Goal: Communication & Community: Answer question/provide support

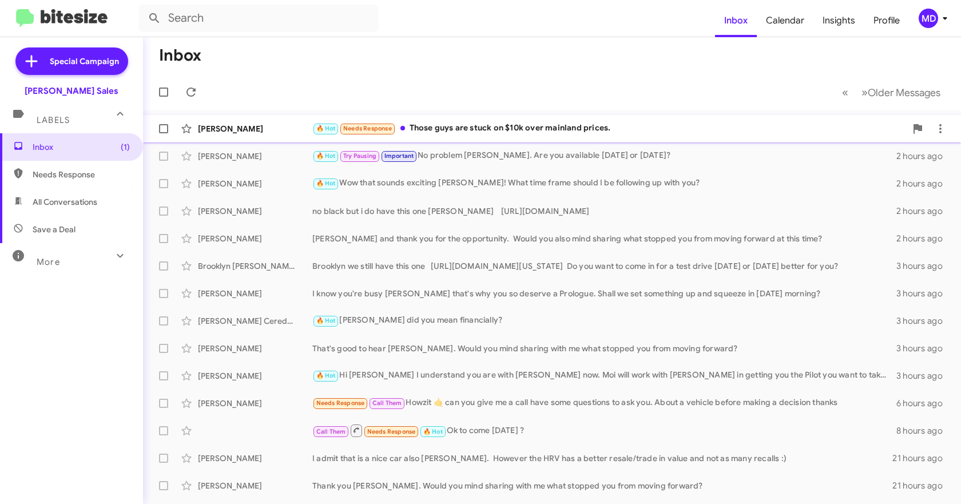
click at [555, 126] on div "🔥 Hot Needs Response Those guys are stuck on $10k over mainland prices." at bounding box center [609, 128] width 594 height 13
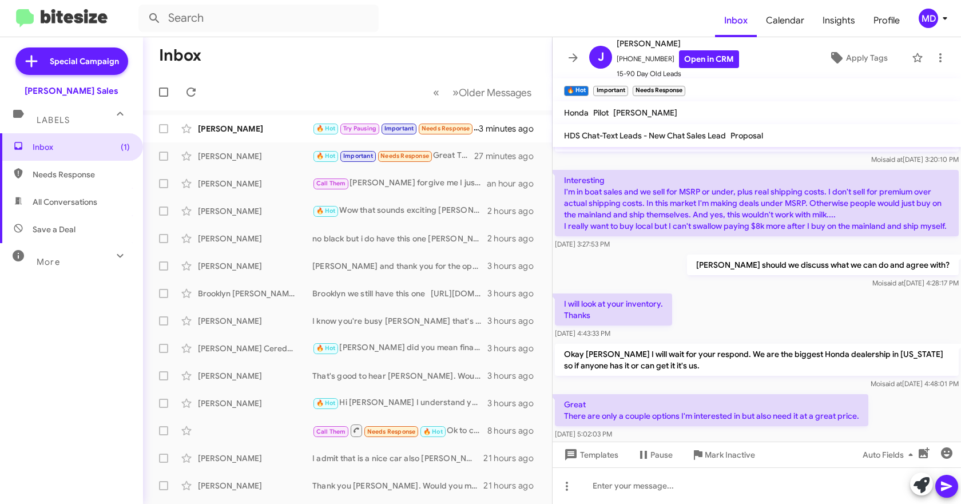
scroll to position [644, 0]
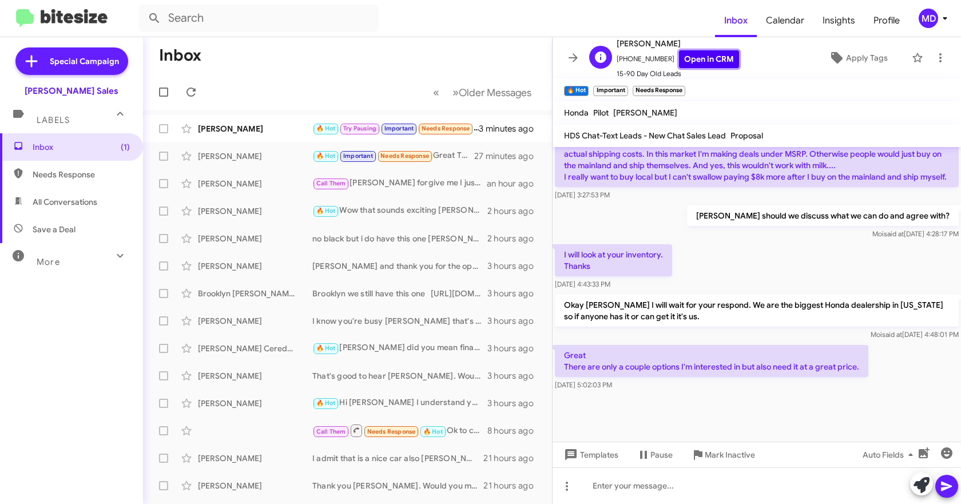
click at [701, 58] on link "Open in CRM" at bounding box center [709, 59] width 60 height 18
click at [567, 51] on icon at bounding box center [573, 58] width 14 height 14
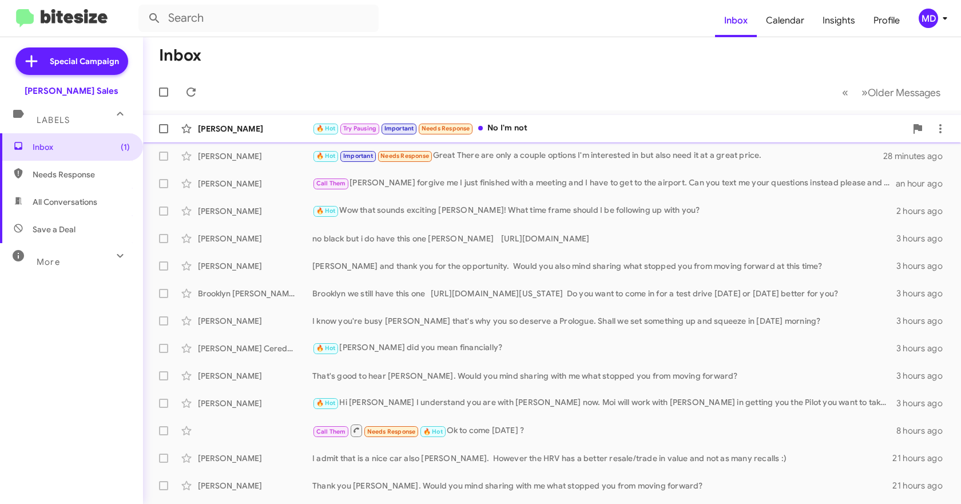
click at [577, 119] on div "[PERSON_NAME] 🔥 Hot Try Pausing Important Needs Response No I'm not 4 minutes a…" at bounding box center [552, 128] width 800 height 23
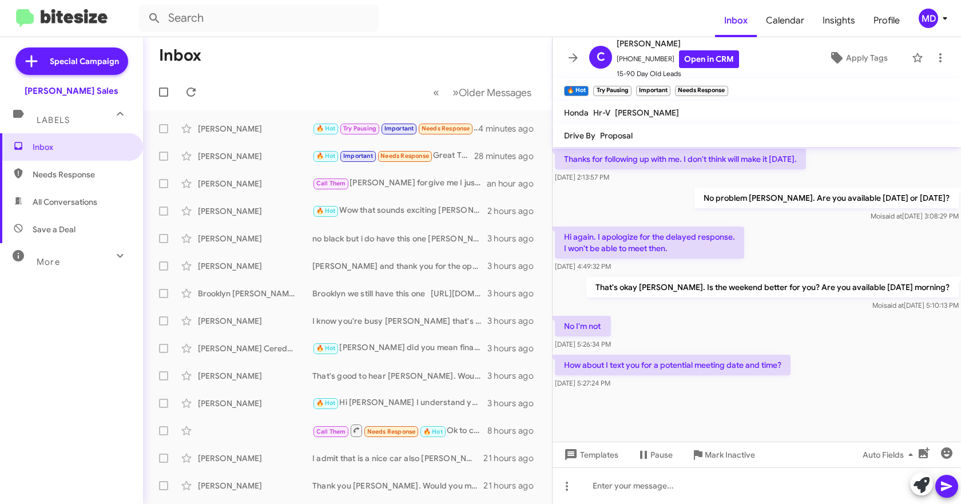
scroll to position [621, 0]
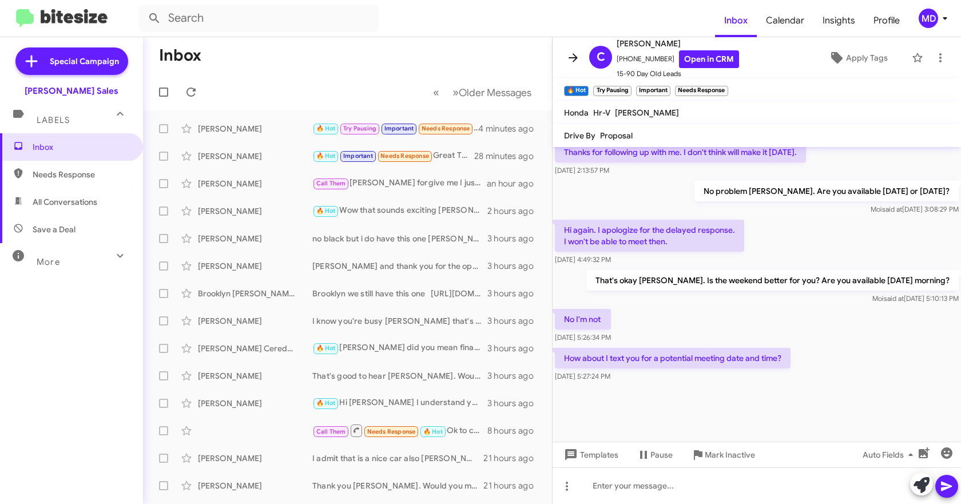
click at [574, 57] on icon at bounding box center [573, 58] width 14 height 14
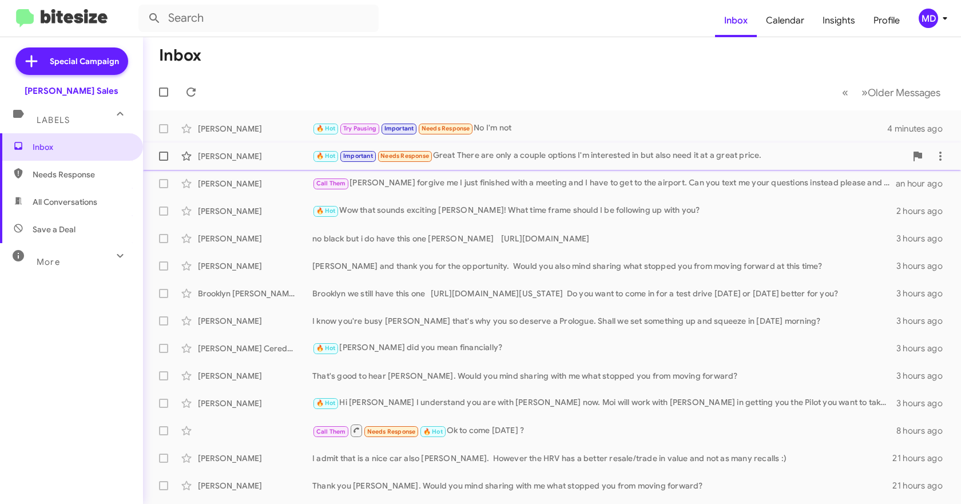
click at [495, 158] on div "🔥 Hot Important Needs Response Great There are only a couple options I'm intere…" at bounding box center [609, 155] width 594 height 13
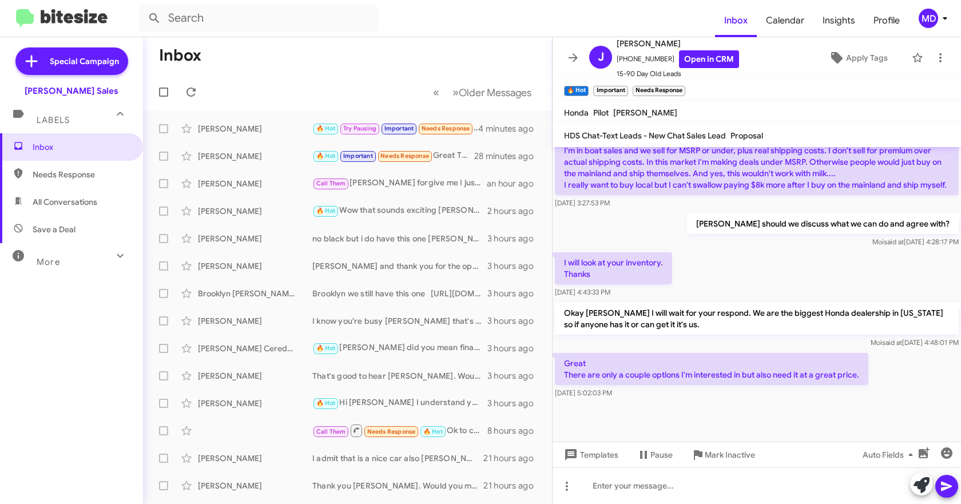
scroll to position [644, 0]
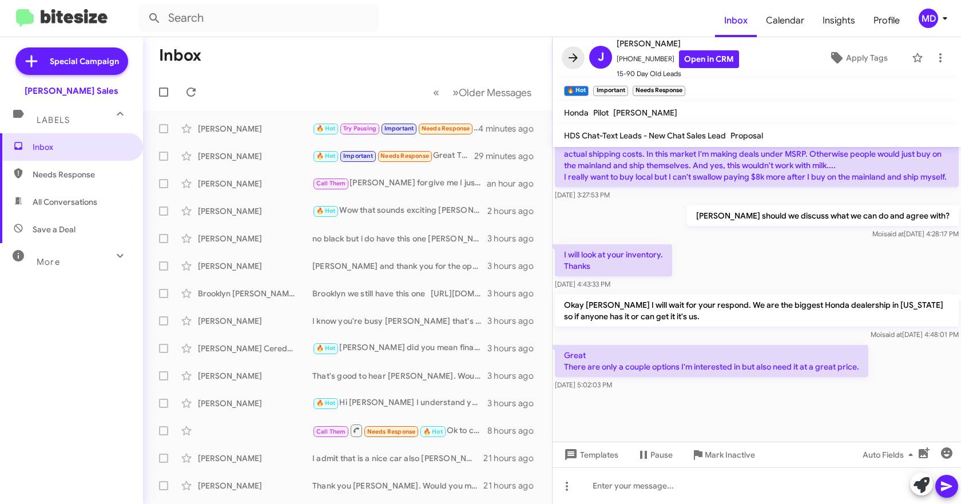
click at [574, 60] on icon at bounding box center [573, 58] width 14 height 14
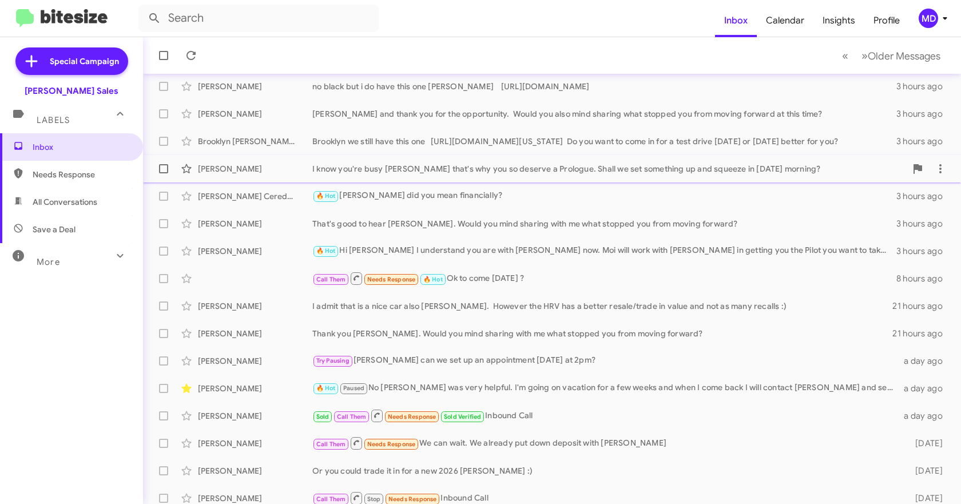
scroll to position [160, 0]
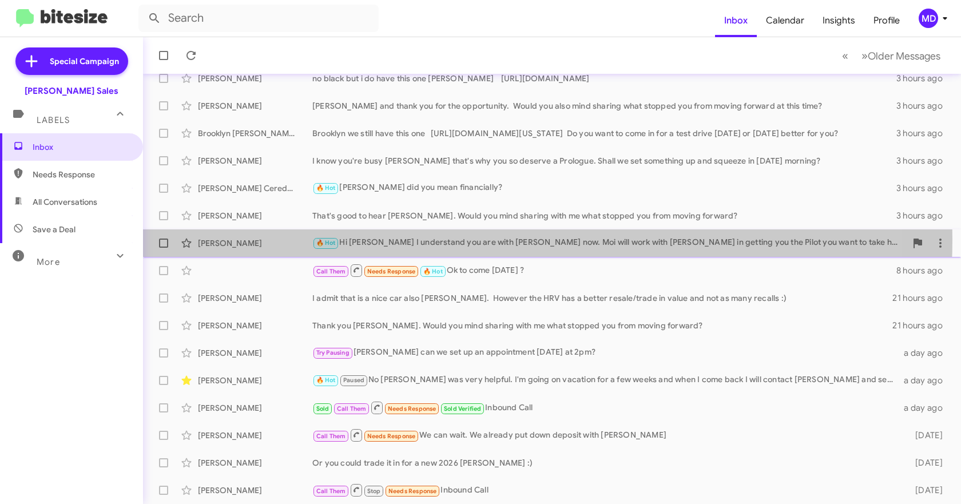
click at [418, 241] on div "🔥 Hot Hi [PERSON_NAME] I understand you are with [PERSON_NAME] now. Moi will wo…" at bounding box center [609, 242] width 594 height 13
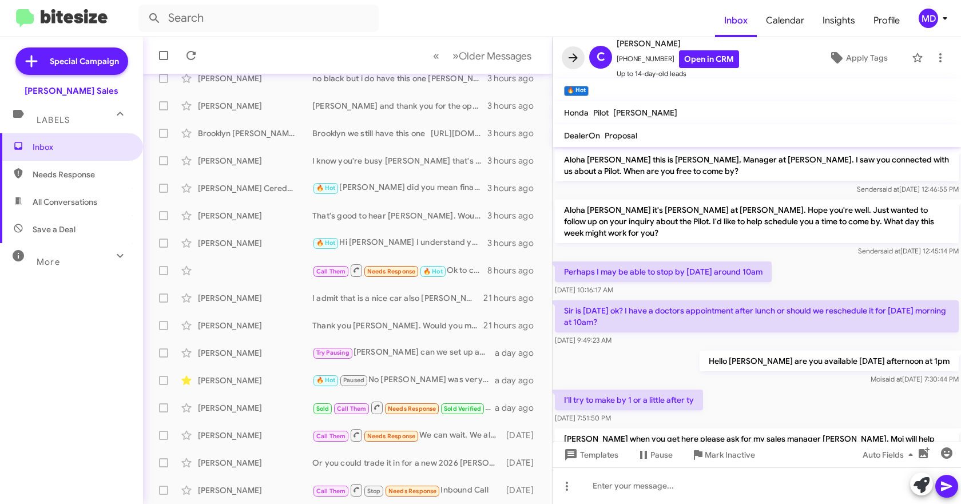
click at [574, 58] on icon at bounding box center [573, 57] width 9 height 9
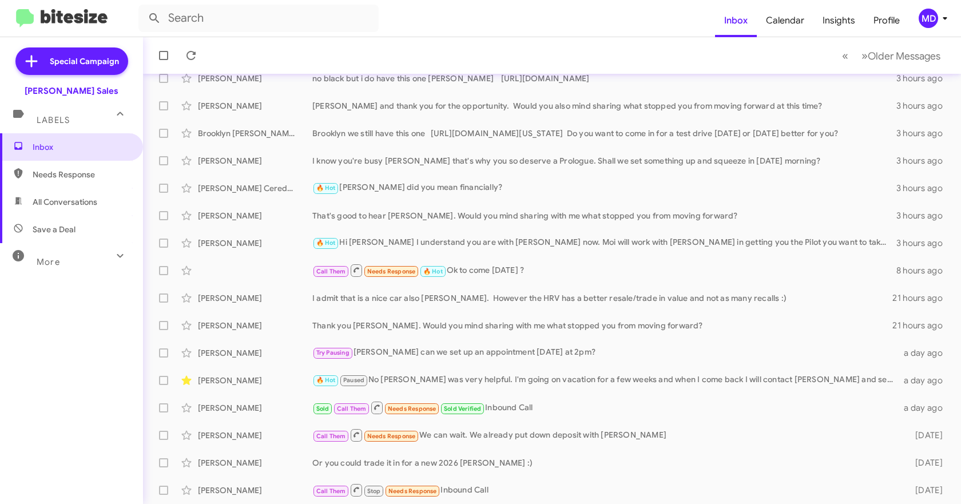
click at [58, 260] on span "More" at bounding box center [48, 262] width 23 height 10
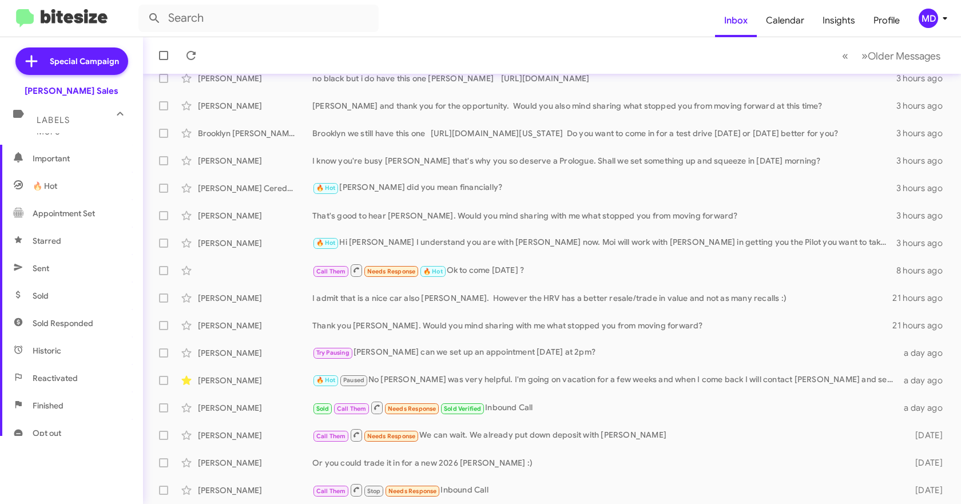
scroll to position [172, 0]
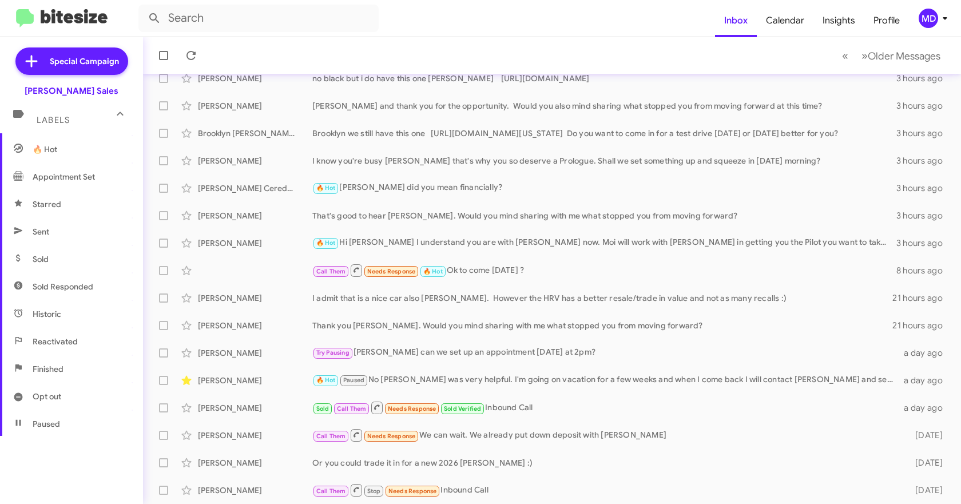
click at [68, 185] on span "Appointment Set" at bounding box center [71, 176] width 143 height 27
type input "in:appointment-set"
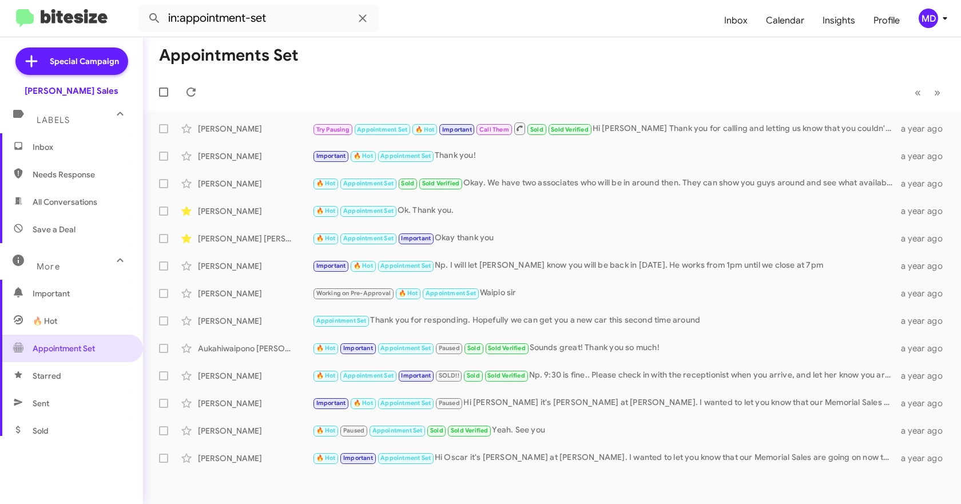
click at [39, 149] on span "Inbox" at bounding box center [81, 146] width 97 height 11
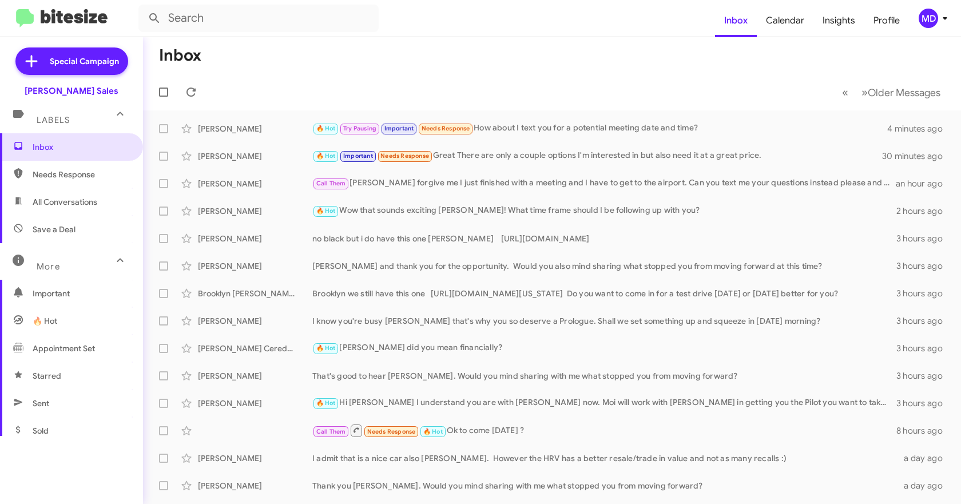
click at [308, 80] on mat-toolbar-row "« Previous » Next Older Messages" at bounding box center [552, 92] width 818 height 37
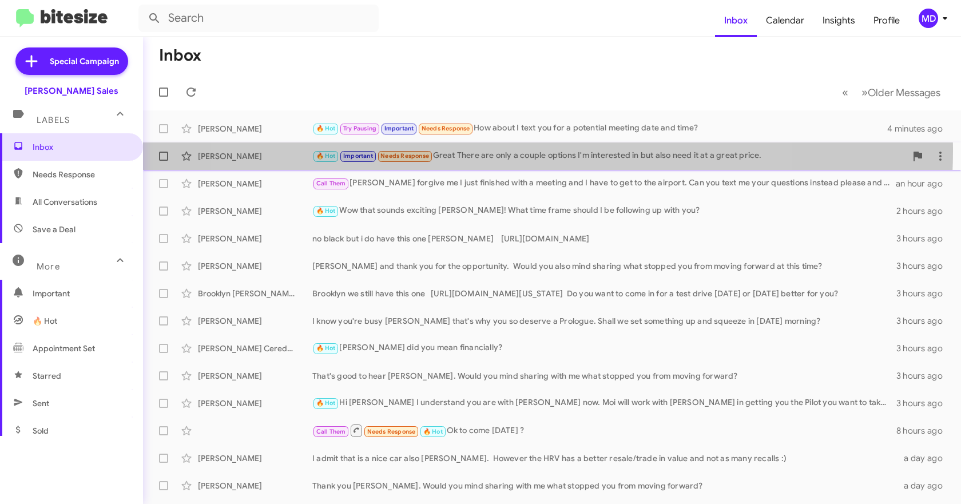
click at [509, 151] on div "🔥 Hot Important Needs Response Great There are only a couple options I'm intere…" at bounding box center [609, 155] width 594 height 13
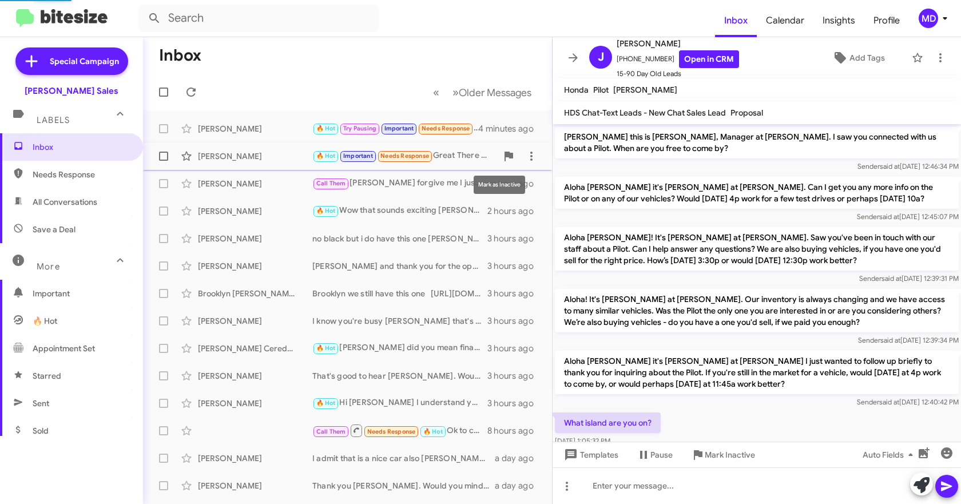
scroll to position [576, 0]
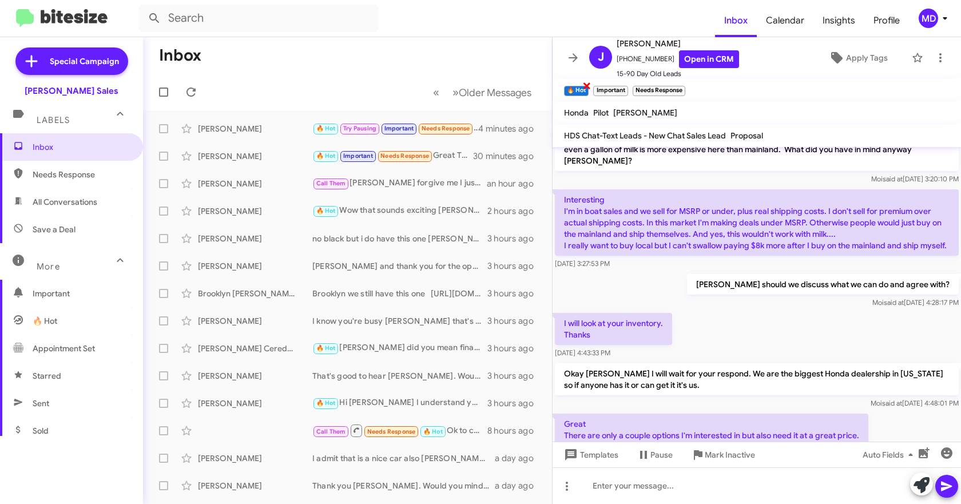
click at [588, 88] on span "×" at bounding box center [586, 85] width 9 height 14
click at [573, 55] on icon at bounding box center [573, 58] width 14 height 14
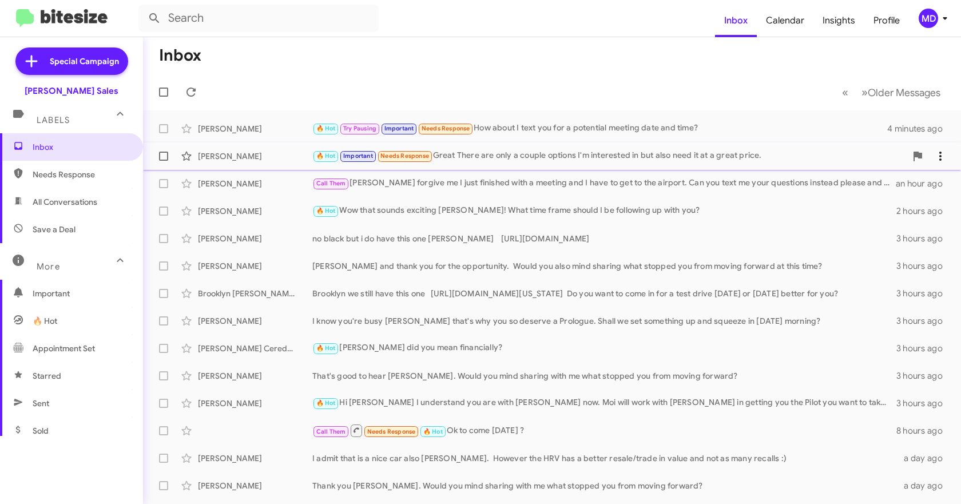
click at [515, 152] on div "🔥 Hot Important Needs Response Great There are only a couple options I'm intere…" at bounding box center [609, 155] width 594 height 13
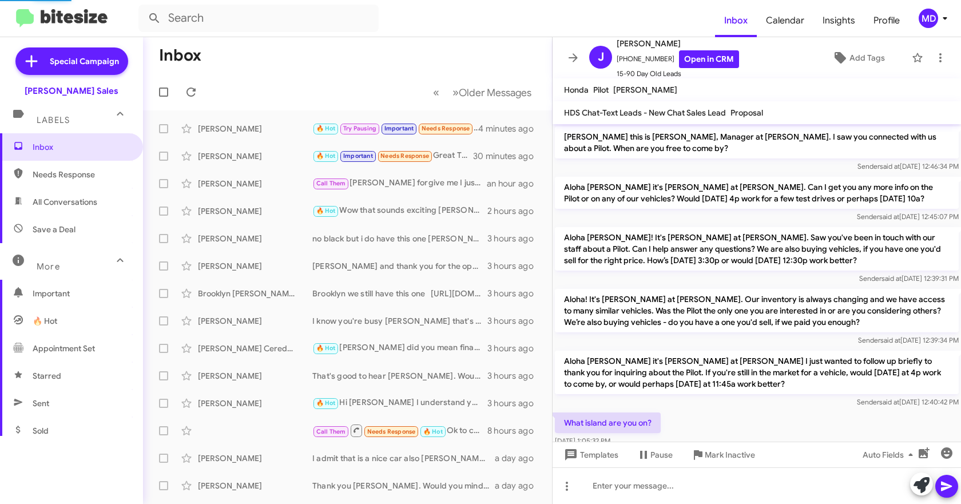
scroll to position [645, 0]
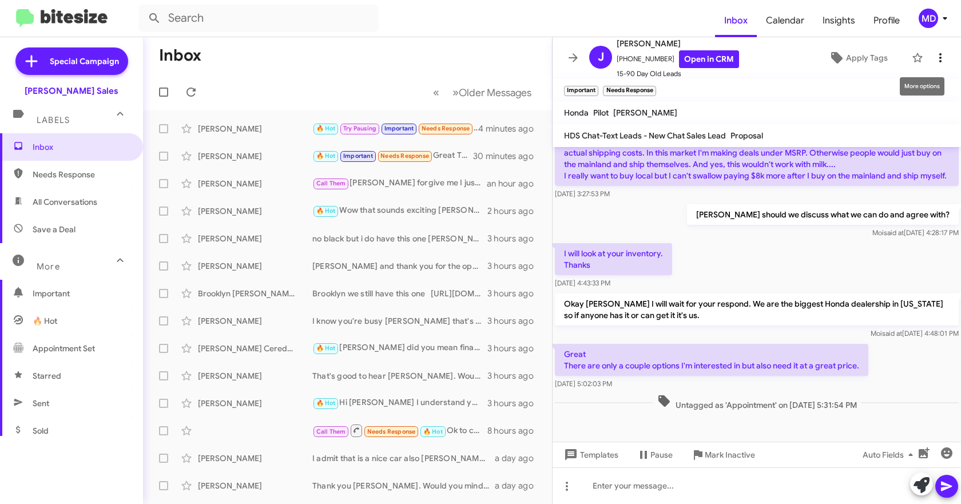
click at [937, 53] on icon at bounding box center [941, 58] width 14 height 14
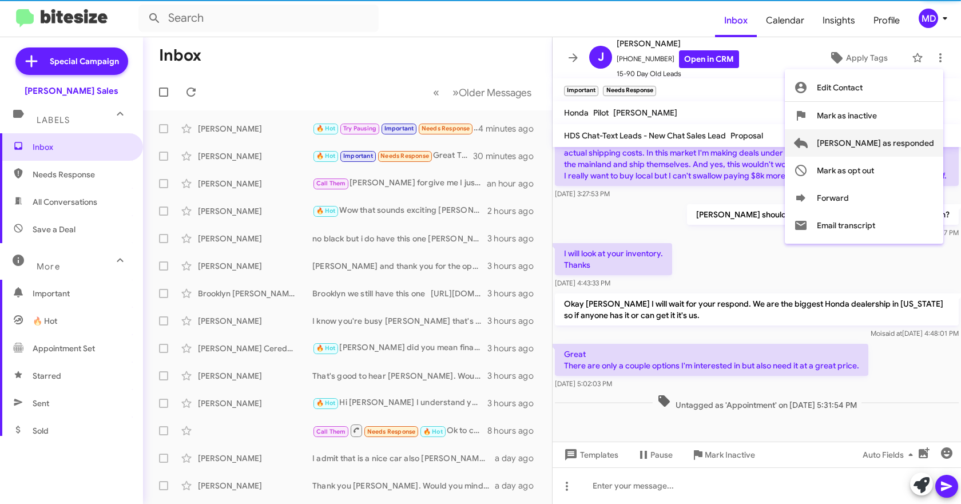
click at [905, 139] on span "[PERSON_NAME] as responded" at bounding box center [875, 142] width 117 height 27
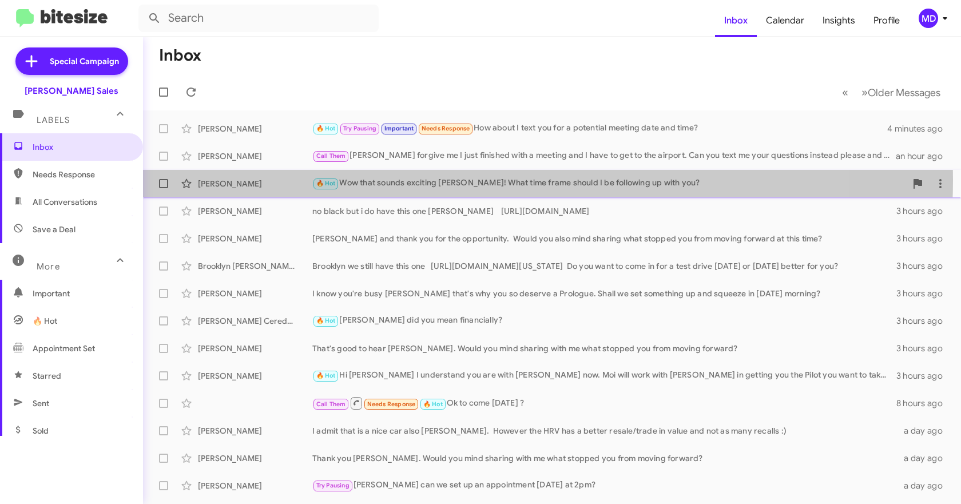
click at [465, 180] on div "🔥 Hot Wow that sounds exciting [PERSON_NAME]! What time frame should I be follo…" at bounding box center [609, 183] width 594 height 13
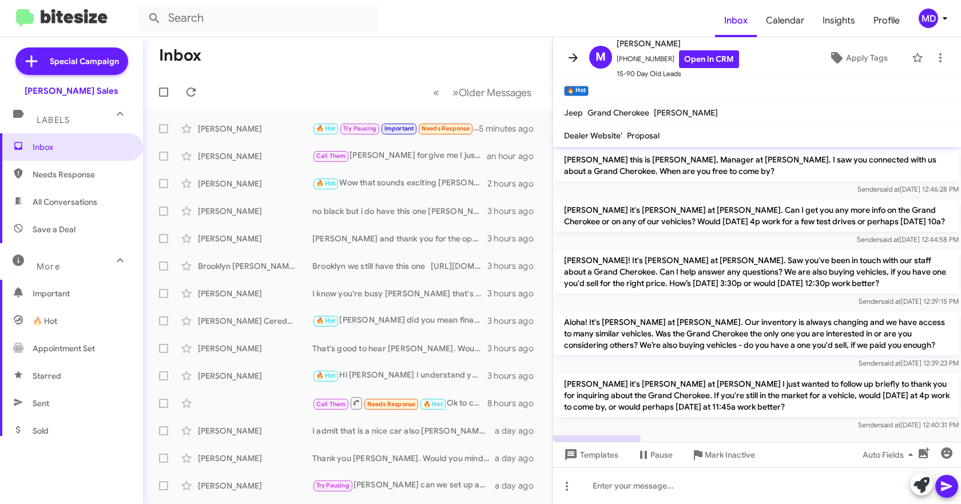
click at [570, 55] on icon at bounding box center [573, 58] width 14 height 14
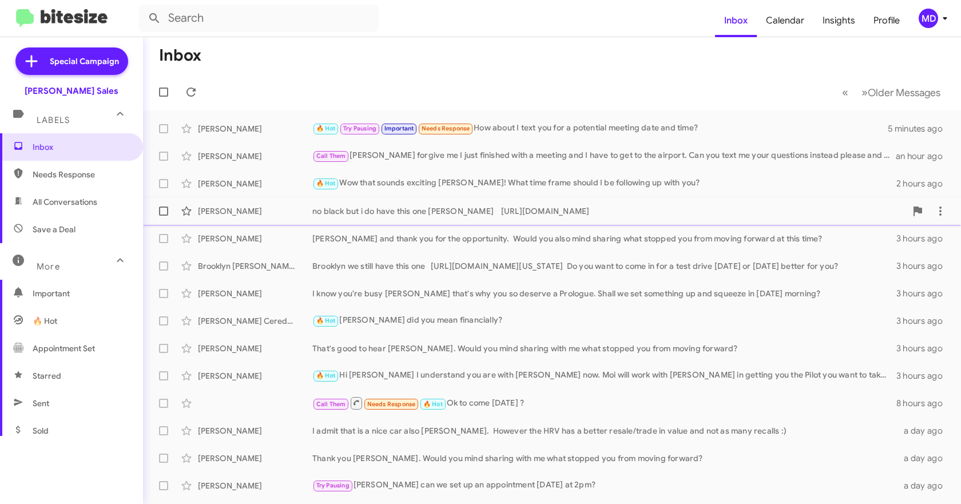
click at [406, 216] on div "no black but i do have this one [PERSON_NAME] [URL][DOMAIN_NAME]" at bounding box center [609, 210] width 594 height 11
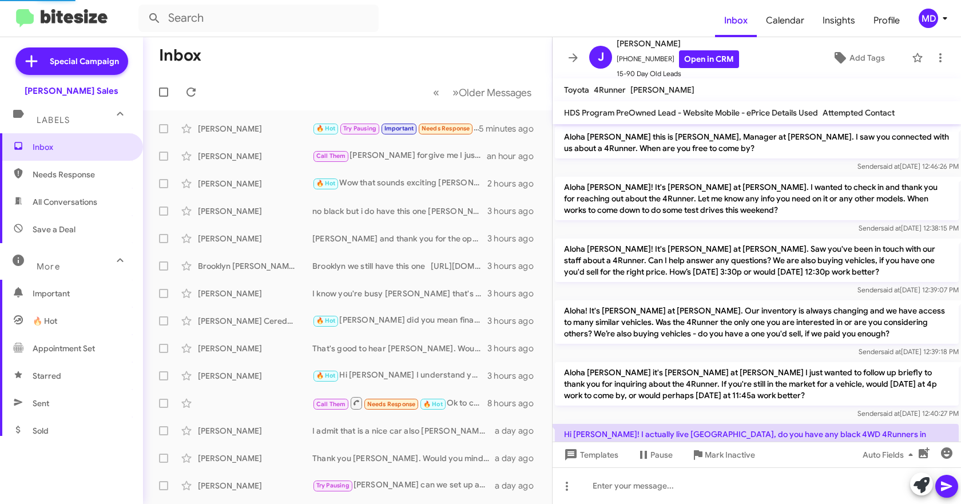
scroll to position [101, 0]
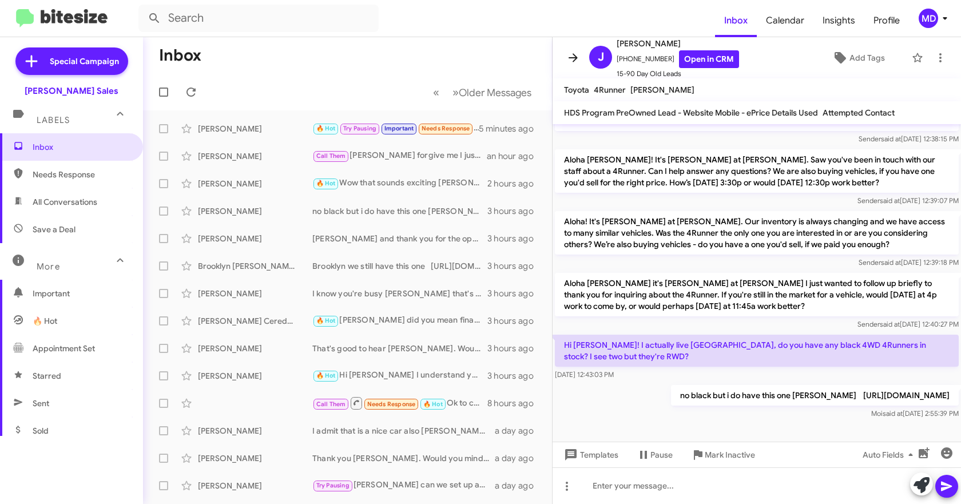
click at [573, 57] on icon at bounding box center [573, 58] width 14 height 14
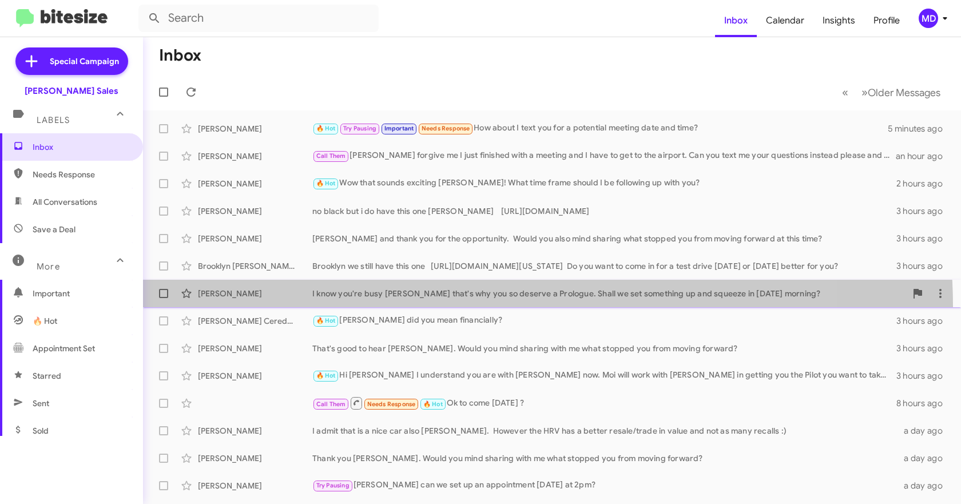
click at [459, 307] on span "[PERSON_NAME] I know you're busy [PERSON_NAME] that's why you so deserve a Prol…" at bounding box center [552, 293] width 818 height 27
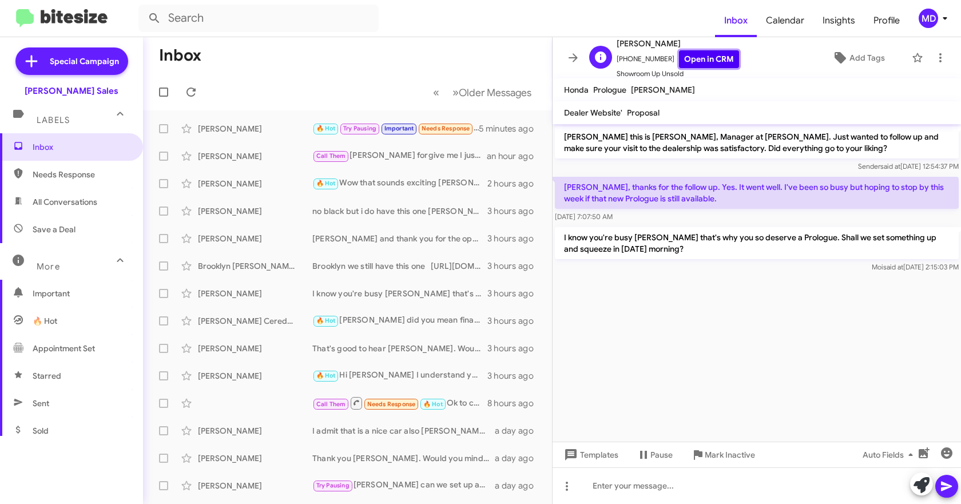
click at [709, 58] on link "Open in CRM" at bounding box center [709, 59] width 60 height 18
click at [939, 58] on icon at bounding box center [940, 57] width 2 height 9
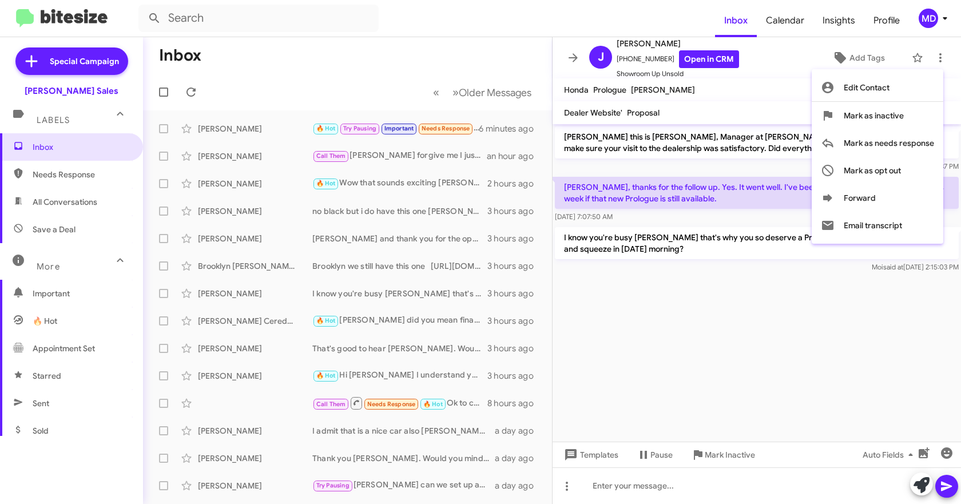
click at [731, 374] on div at bounding box center [480, 252] width 961 height 504
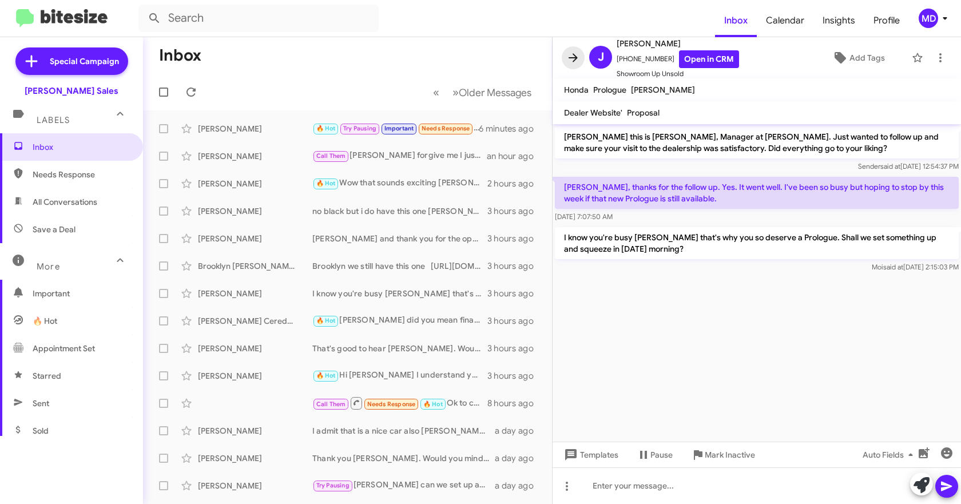
click at [570, 57] on icon at bounding box center [573, 57] width 9 height 9
